Goal: Transaction & Acquisition: Book appointment/travel/reservation

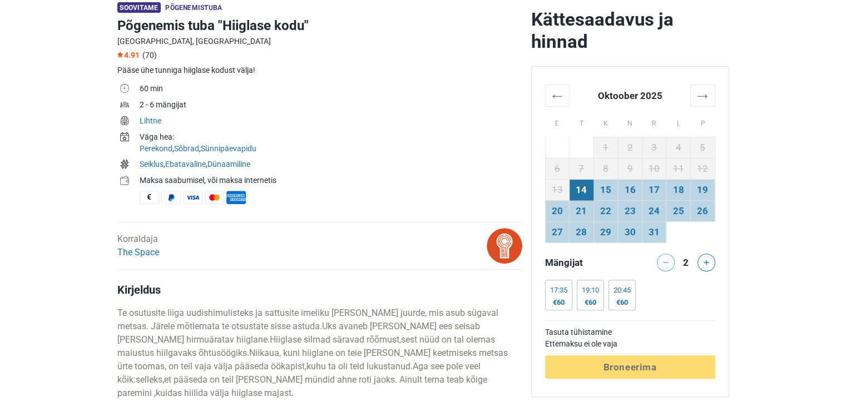
scroll to position [343, 0]
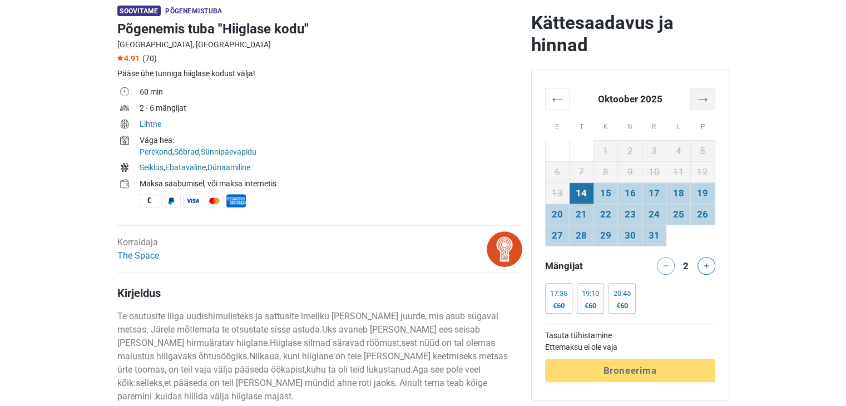
click at [705, 94] on th "→" at bounding box center [702, 99] width 24 height 22
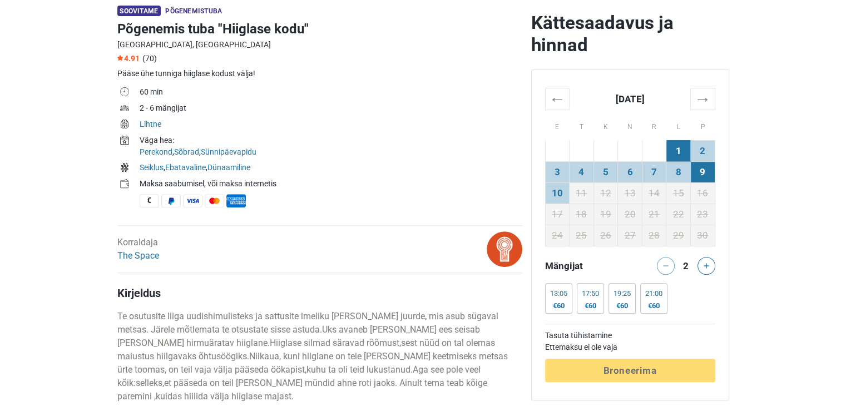
click at [704, 172] on td "9" at bounding box center [702, 171] width 24 height 21
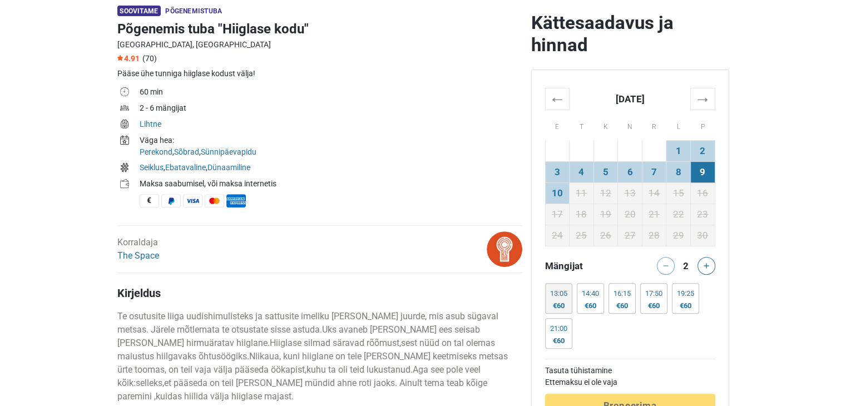
click at [560, 297] on div "13:05" at bounding box center [558, 293] width 17 height 9
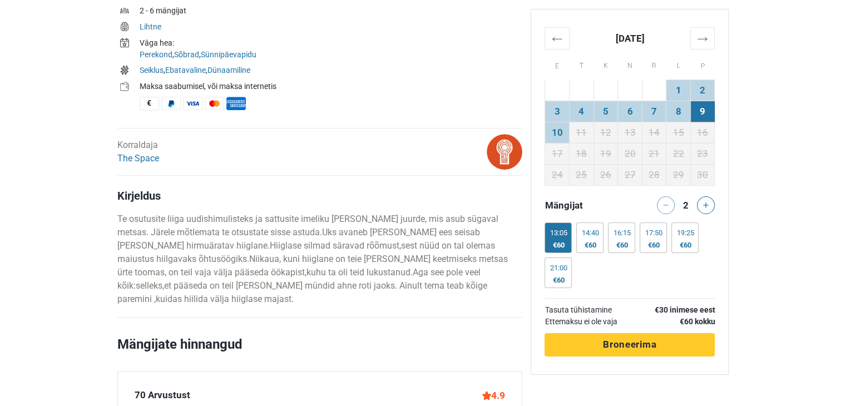
scroll to position [436, 0]
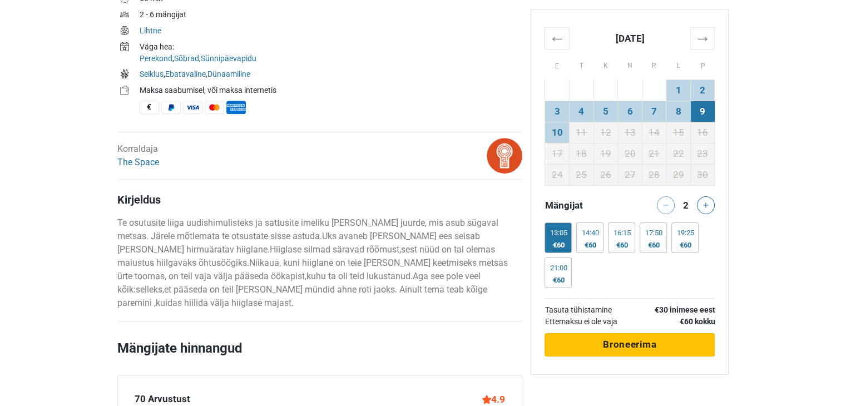
click at [654, 349] on span "Broneerima" at bounding box center [629, 344] width 53 height 11
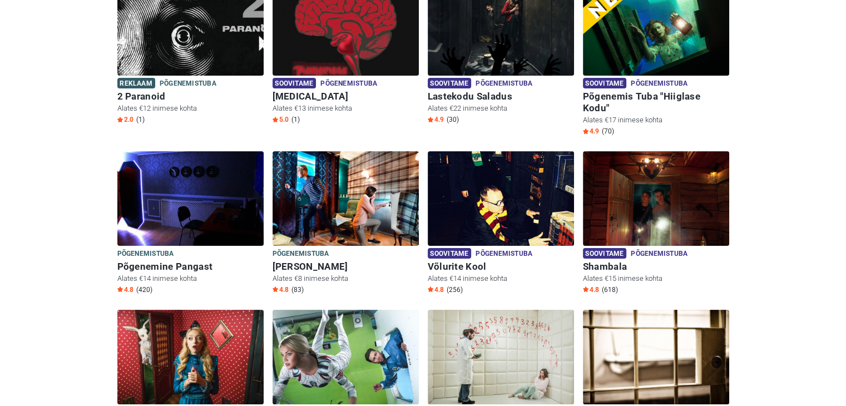
scroll to position [225, 0]
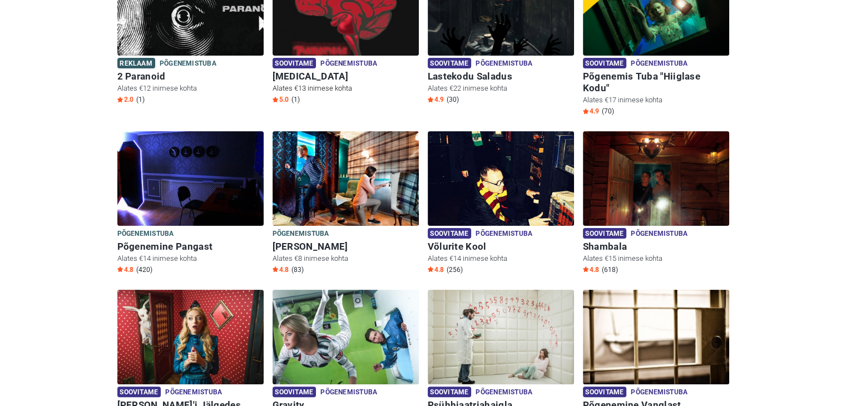
click at [369, 29] on img at bounding box center [346, 8] width 146 height 95
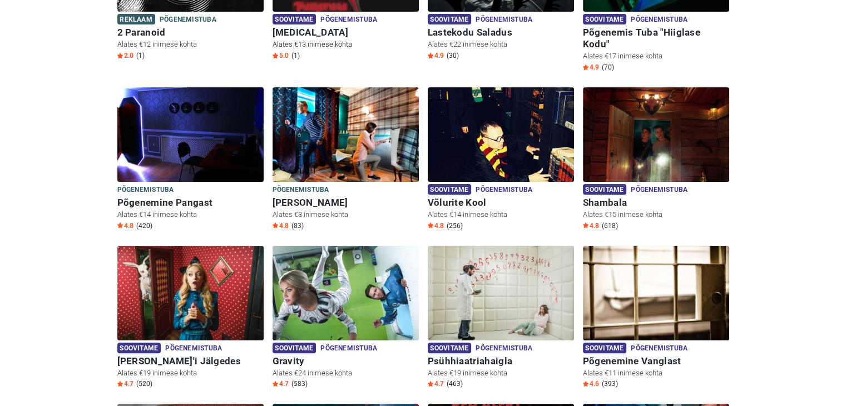
scroll to position [291, 0]
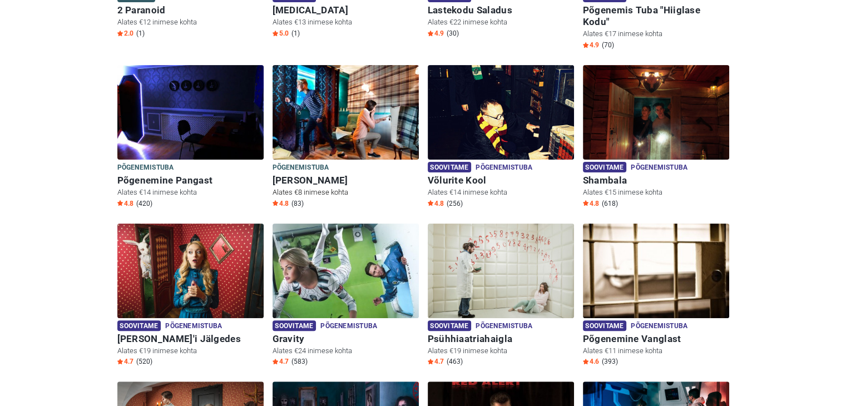
click at [342, 175] on h6 "[PERSON_NAME]" at bounding box center [346, 181] width 146 height 12
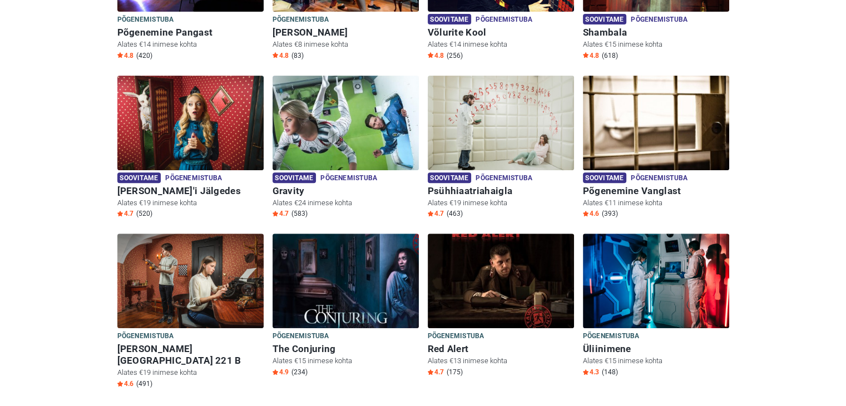
scroll to position [464, 0]
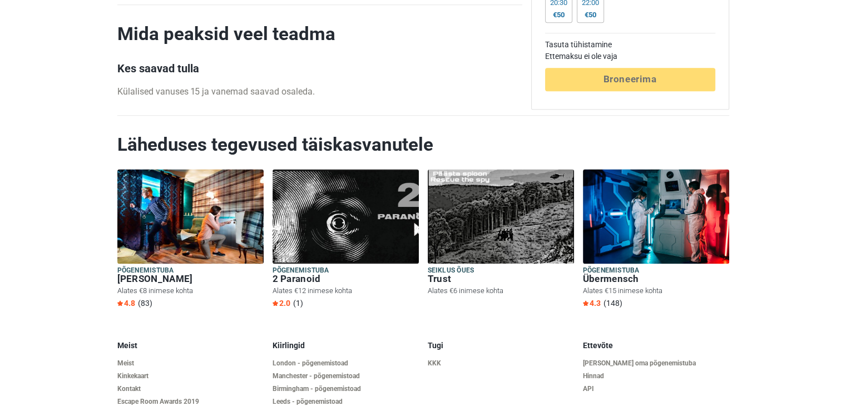
scroll to position [1424, 0]
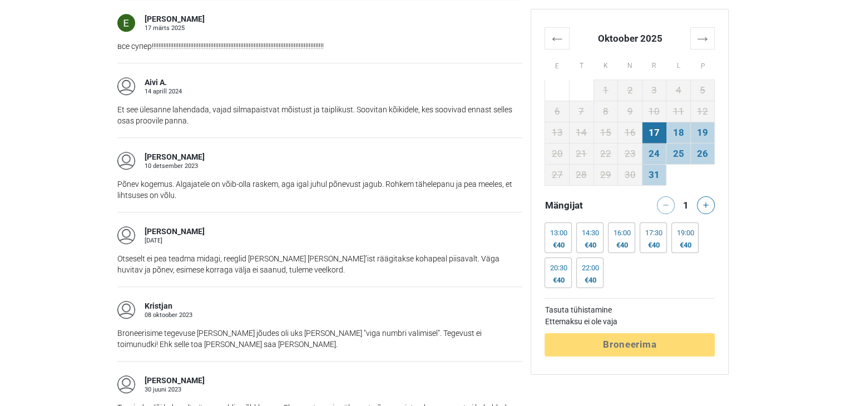
scroll to position [1061, 0]
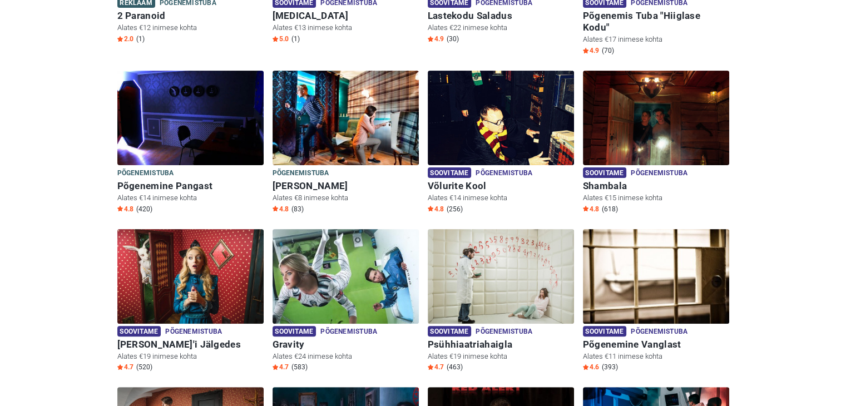
scroll to position [300, 0]
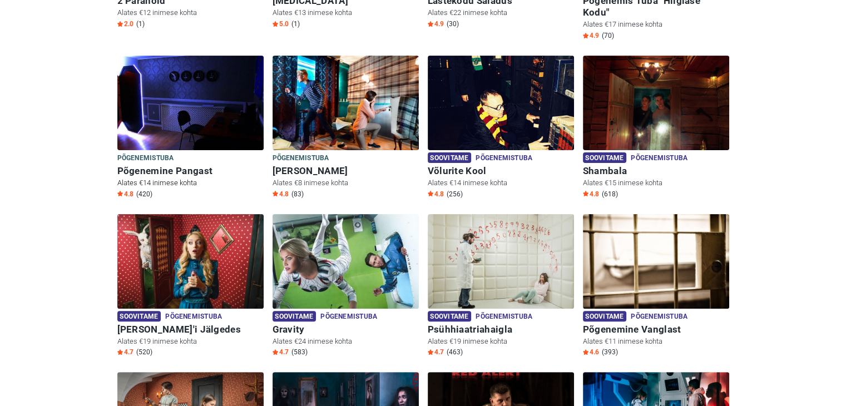
click at [233, 118] on img at bounding box center [190, 103] width 146 height 95
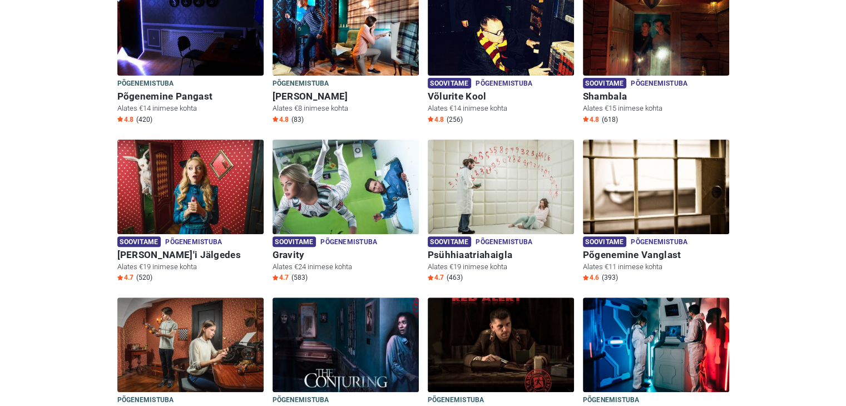
scroll to position [0, 0]
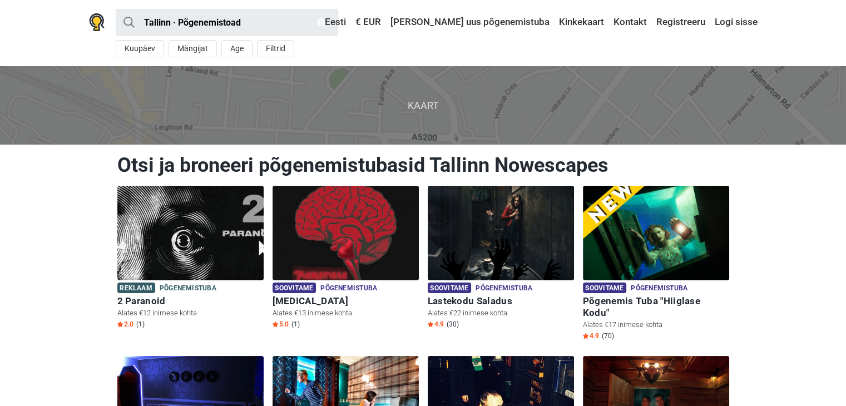
click at [430, 107] on span "Kaart" at bounding box center [423, 105] width 864 height 78
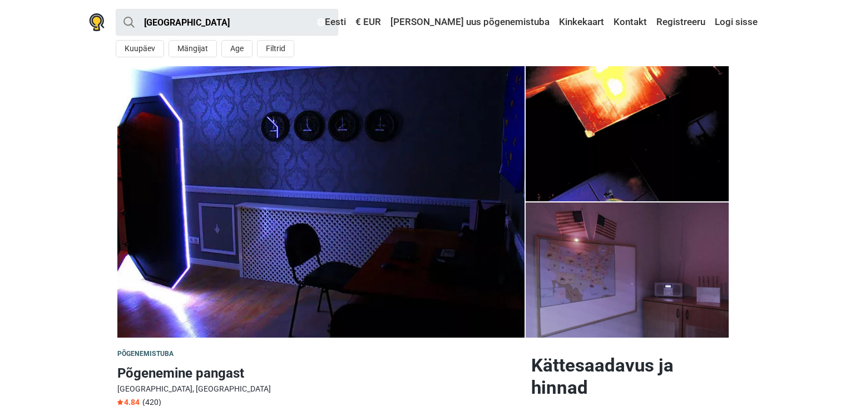
click at [399, 195] on img at bounding box center [320, 201] width 407 height 271
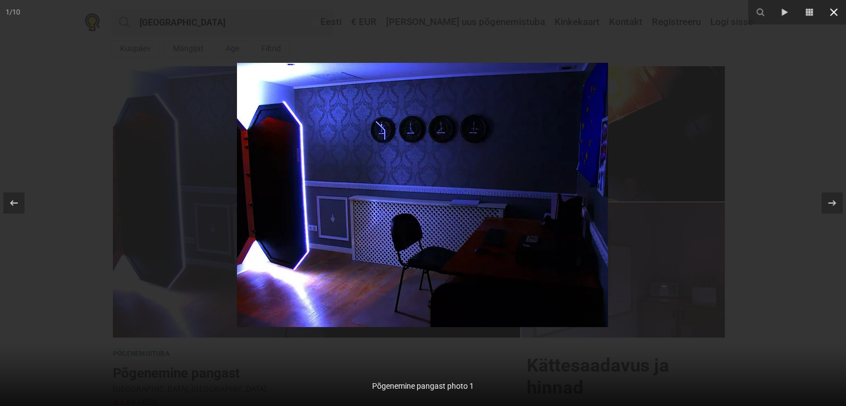
click at [835, 13] on icon at bounding box center [834, 12] width 8 height 8
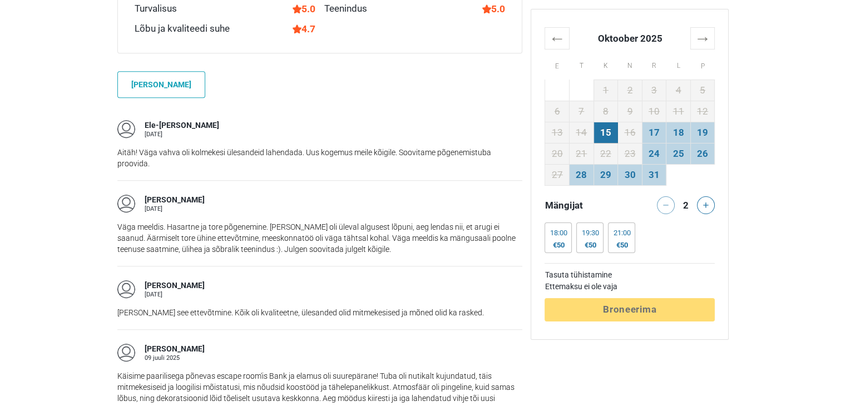
scroll to position [859, 0]
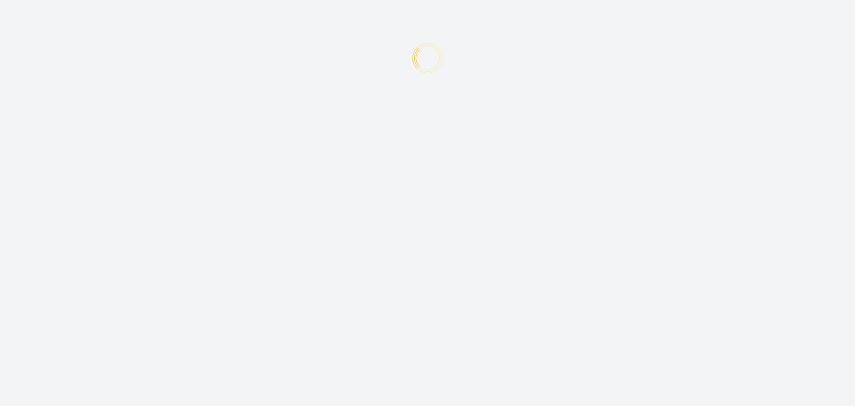
type input "+372"
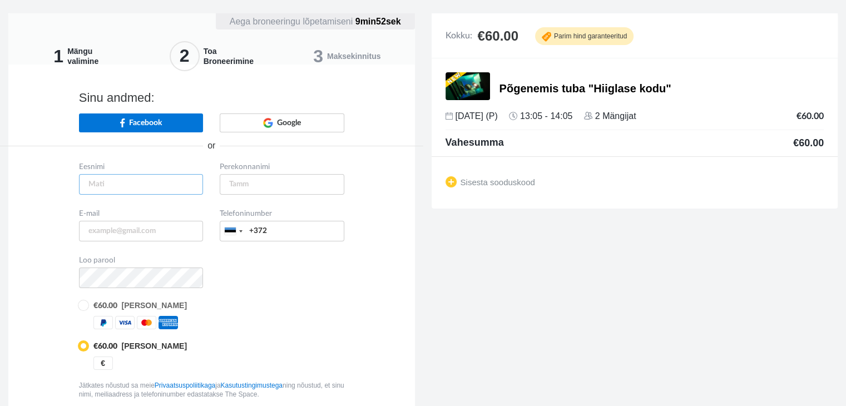
click at [171, 185] on input "text" at bounding box center [141, 184] width 125 height 21
click at [178, 192] on input "text" at bounding box center [141, 184] width 125 height 21
type input "Kätlyn"
click at [242, 181] on input "text" at bounding box center [282, 184] width 125 height 21
type input "All"
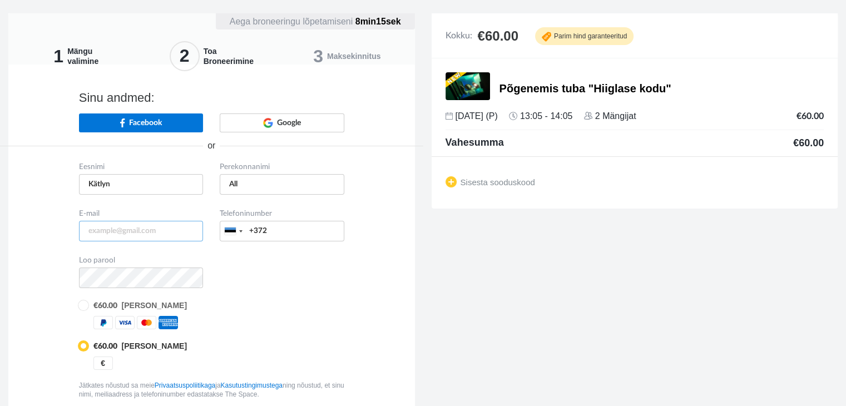
click at [165, 226] on input "email" at bounding box center [141, 231] width 125 height 21
type input "[EMAIL_ADDRESS][DOMAIN_NAME]"
click at [303, 233] on input "+372" at bounding box center [282, 231] width 125 height 21
type input "+3725127502"
click at [323, 276] on div "Loo parool" at bounding box center [212, 271] width 282 height 36
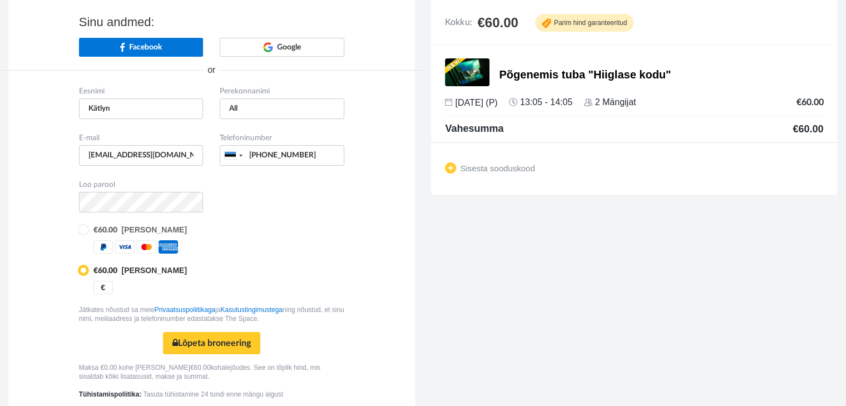
scroll to position [81, 0]
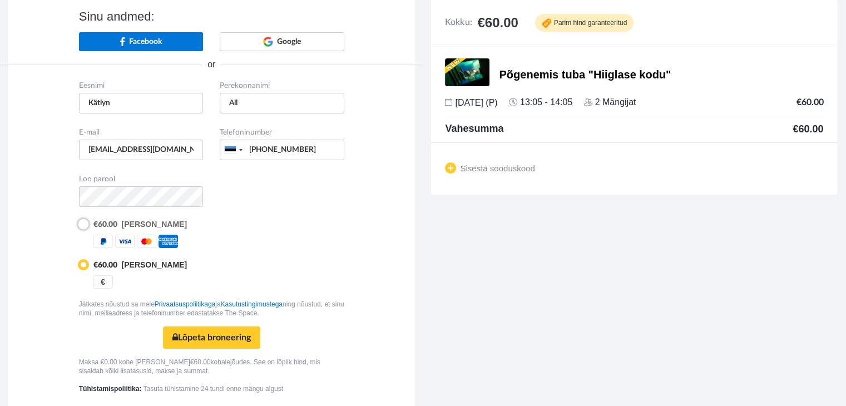
click at [85, 220] on input "radio" at bounding box center [82, 223] width 7 height 7
radio input "true"
radio input "false"
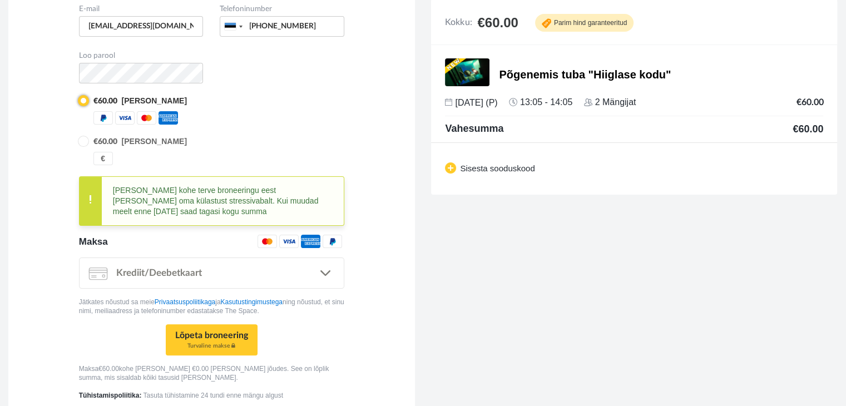
scroll to position [209, 0]
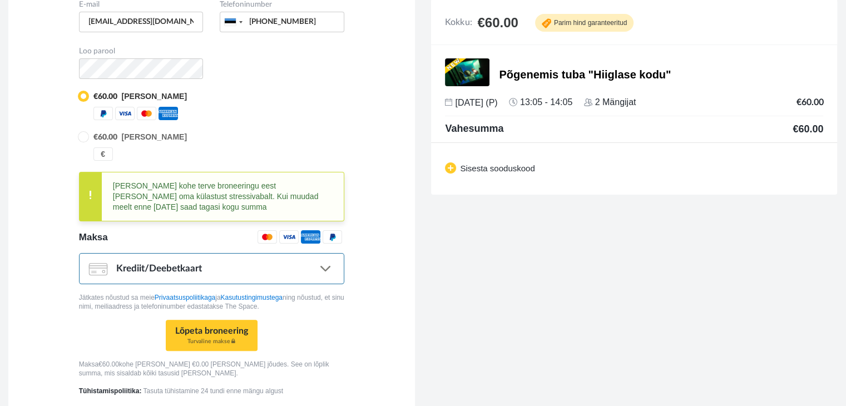
click at [265, 279] on link ".... Krediit/Deebetkaart" at bounding box center [211, 268] width 265 height 31
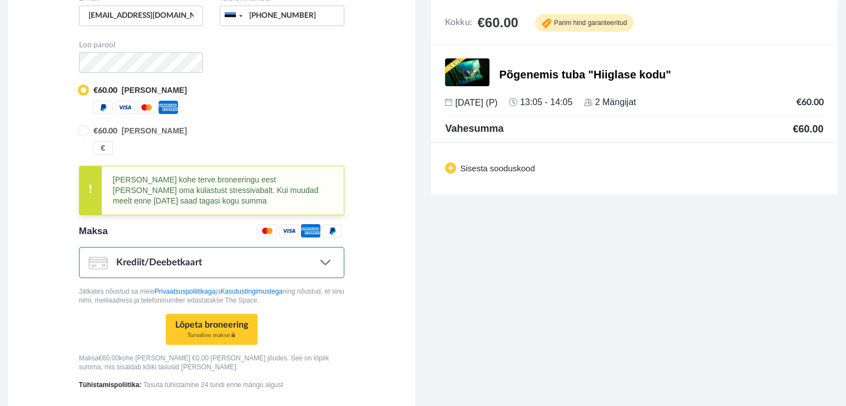
scroll to position [216, 0]
click at [233, 265] on link ".... Krediit/Deebetkaart" at bounding box center [211, 261] width 265 height 31
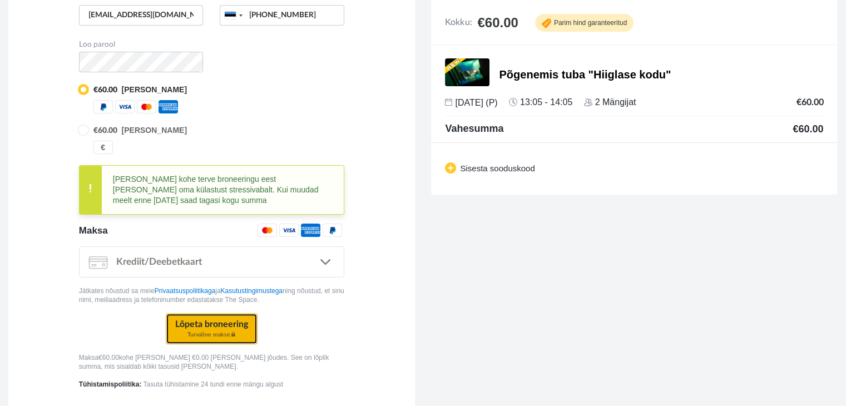
click at [231, 325] on button "Lõpeta broneering Turvaline makse" at bounding box center [212, 328] width 92 height 31
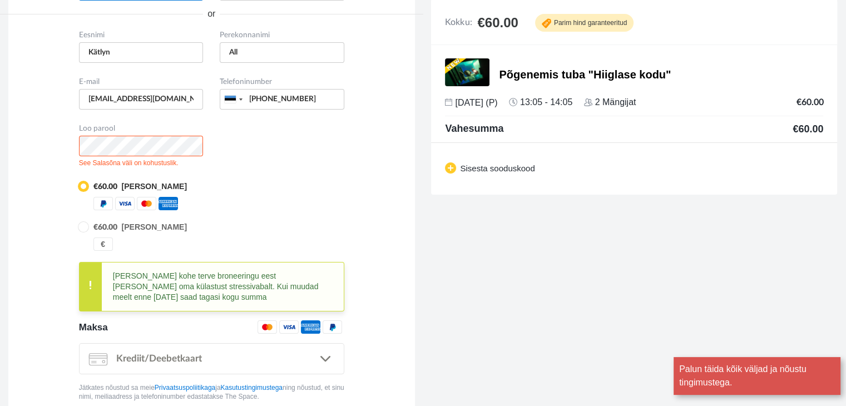
scroll to position [96, 0]
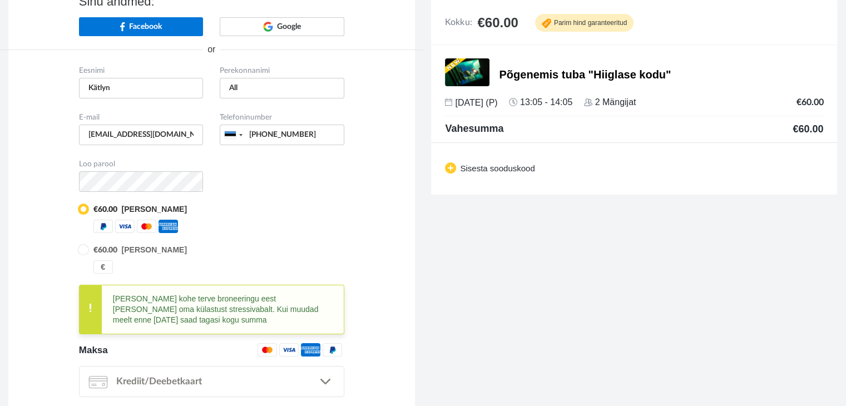
click at [225, 219] on div "€60.00 Maksan kohe" at bounding box center [211, 218] width 265 height 29
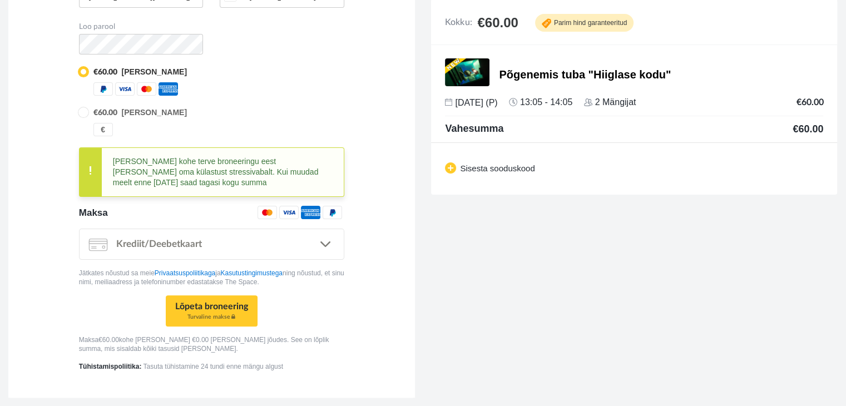
scroll to position [237, 0]
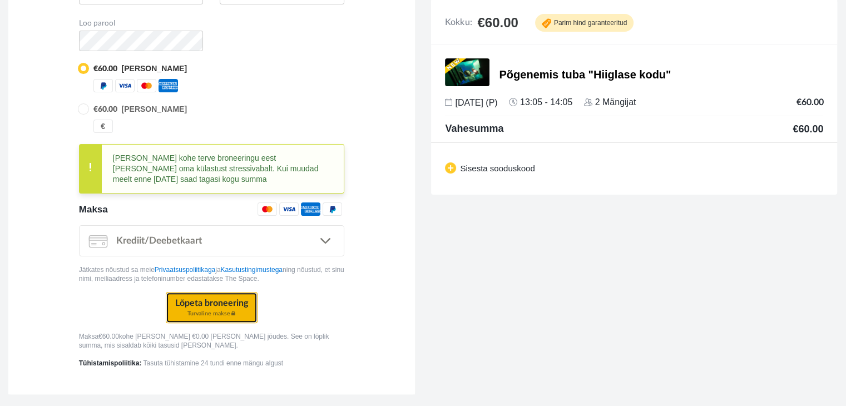
click at [219, 310] on button "Lõpeta broneering Turvaline makse" at bounding box center [212, 307] width 92 height 31
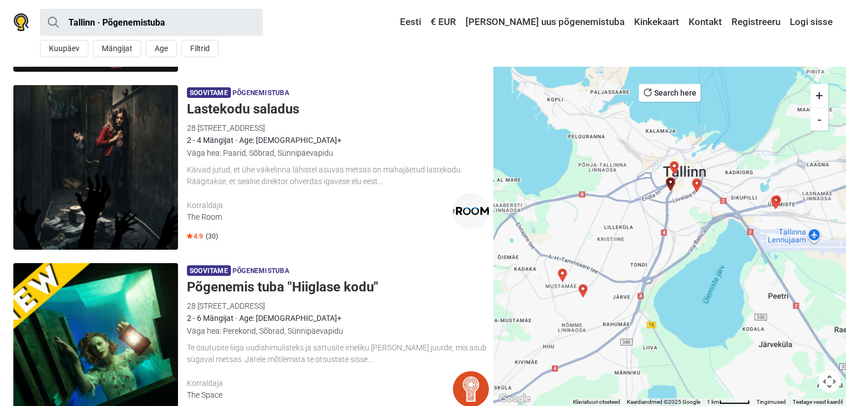
scroll to position [270, 0]
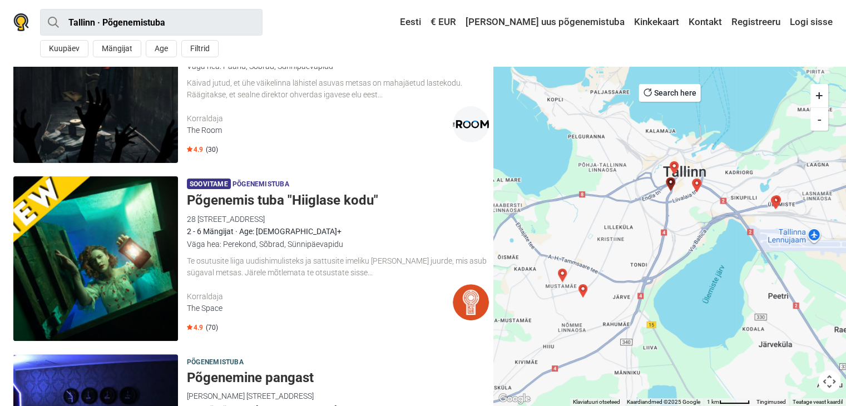
drag, startPoint x: 185, startPoint y: 219, endPoint x: 249, endPoint y: 218, distance: 64.5
click at [249, 218] on div "Soovitame Põgenemistuba Põgenemis tuba "Hiiglase kodu" 28 Pärnu maantee, 10141 …" at bounding box center [251, 259] width 485 height 174
copy div "28 Pärnu maantee"
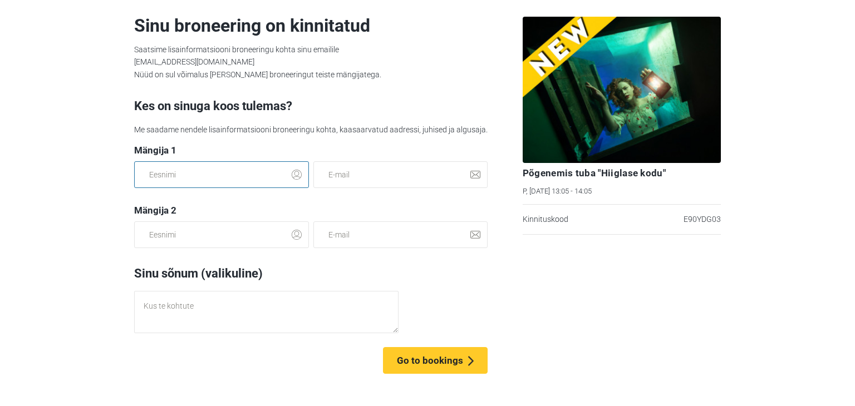
click at [216, 174] on input "text" at bounding box center [221, 174] width 175 height 27
click at [216, 174] on input "[PERSON_NAME]" at bounding box center [221, 174] width 175 height 27
click at [214, 171] on input "[PERSON_NAME]" at bounding box center [221, 174] width 175 height 27
click at [199, 175] on input "[PERSON_NAME]" at bounding box center [221, 174] width 175 height 27
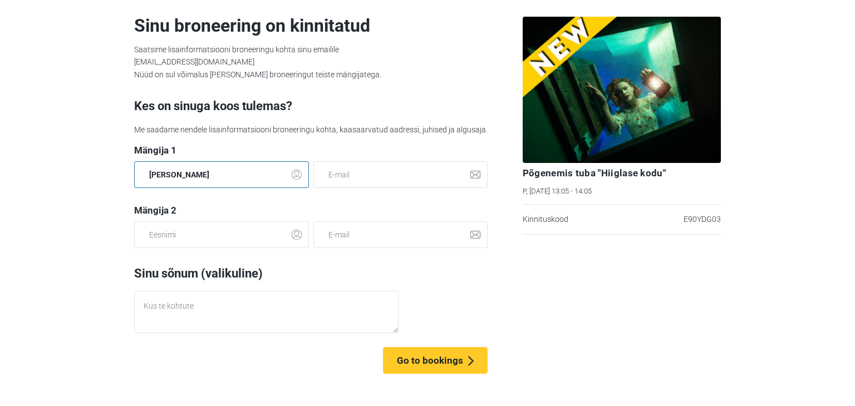
type input "[PERSON_NAME]"
click at [194, 235] on input "text" at bounding box center [221, 234] width 175 height 27
type input "Veljo"
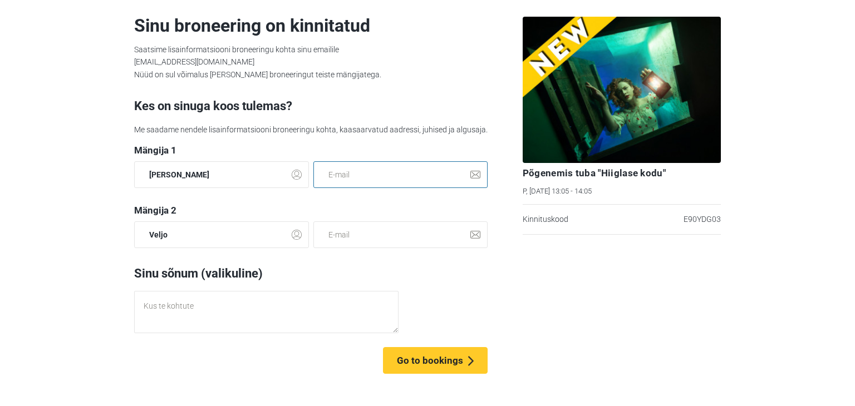
click at [355, 176] on input "email" at bounding box center [400, 174] width 175 height 27
click at [427, 347] on button "Send" at bounding box center [457, 360] width 60 height 27
drag, startPoint x: 429, startPoint y: 175, endPoint x: 310, endPoint y: 172, distance: 119.1
click at [310, 172] on div "[PERSON_NAME] [EMAIL_ADDRESS][DOMAIN_NAME]" at bounding box center [311, 182] width 358 height 43
type input "[EMAIL_ADDRESS][DOMAIN_NAME]"
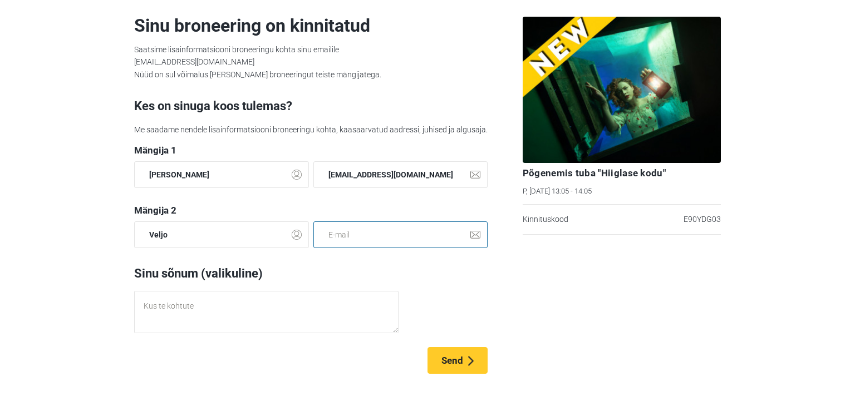
click at [357, 230] on input "email" at bounding box center [400, 234] width 175 height 27
paste input "[EMAIL_ADDRESS][DOMAIN_NAME]"
type input "[EMAIL_ADDRESS][DOMAIN_NAME]"
click at [455, 356] on span "Send" at bounding box center [452, 360] width 22 height 11
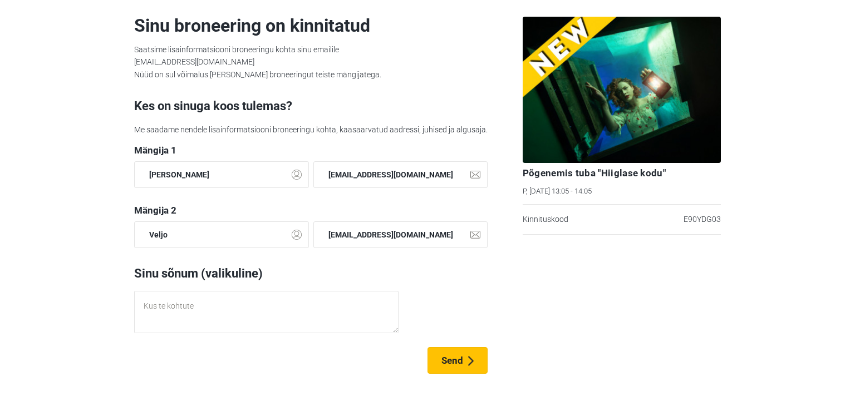
click at [448, 363] on span "Send" at bounding box center [452, 360] width 22 height 11
click at [443, 367] on button "Send" at bounding box center [457, 360] width 60 height 27
click at [412, 279] on div "Sinu sõnum (valikuline)" at bounding box center [310, 274] width 353 height 18
click at [276, 63] on p "Saatsime lisainformatsiooni broneeringu kohta sinu emailile [EMAIL_ADDRESS][DOM…" at bounding box center [310, 61] width 353 height 37
